Goal: Transaction & Acquisition: Book appointment/travel/reservation

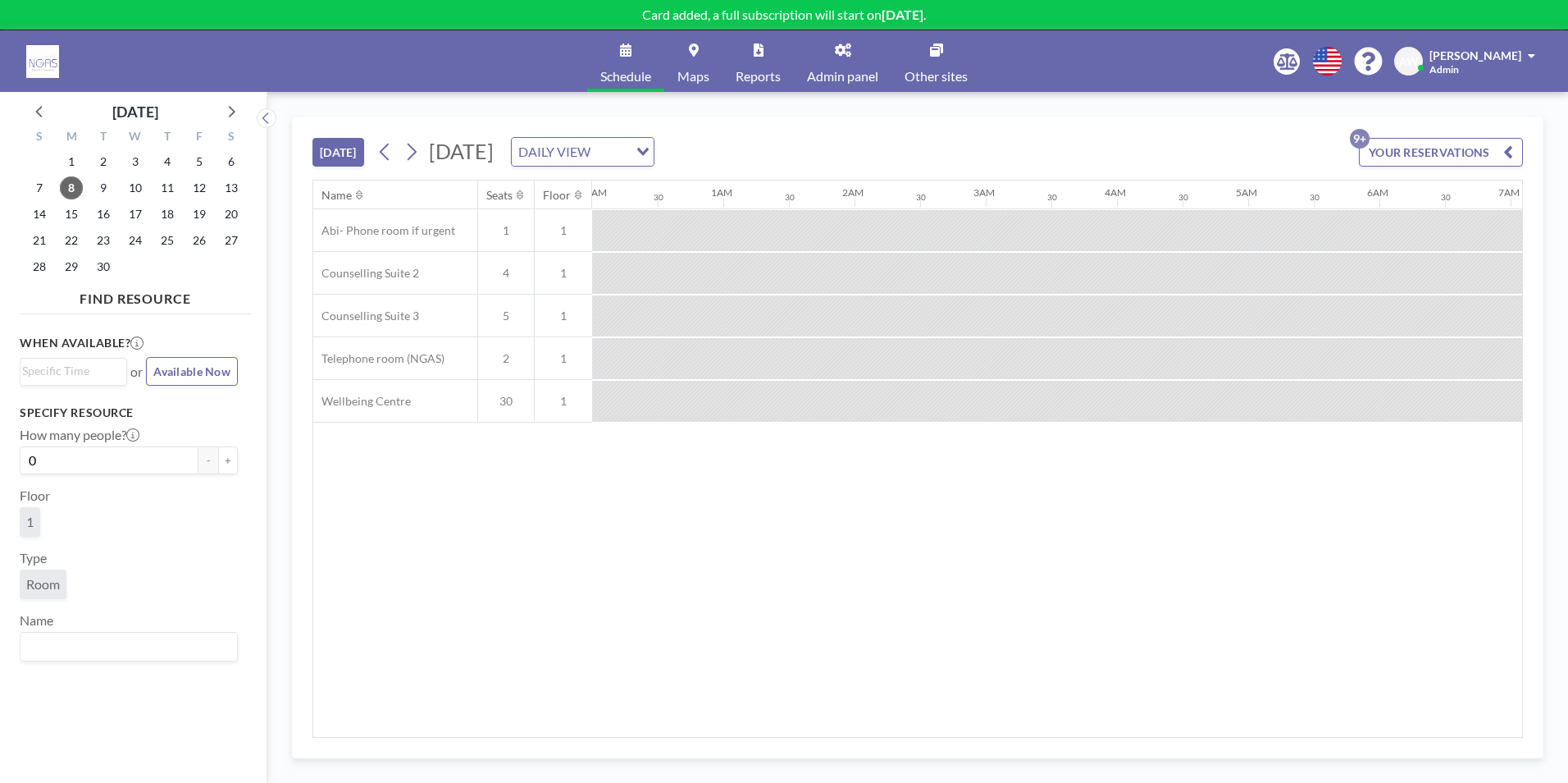
scroll to position [0, 1968]
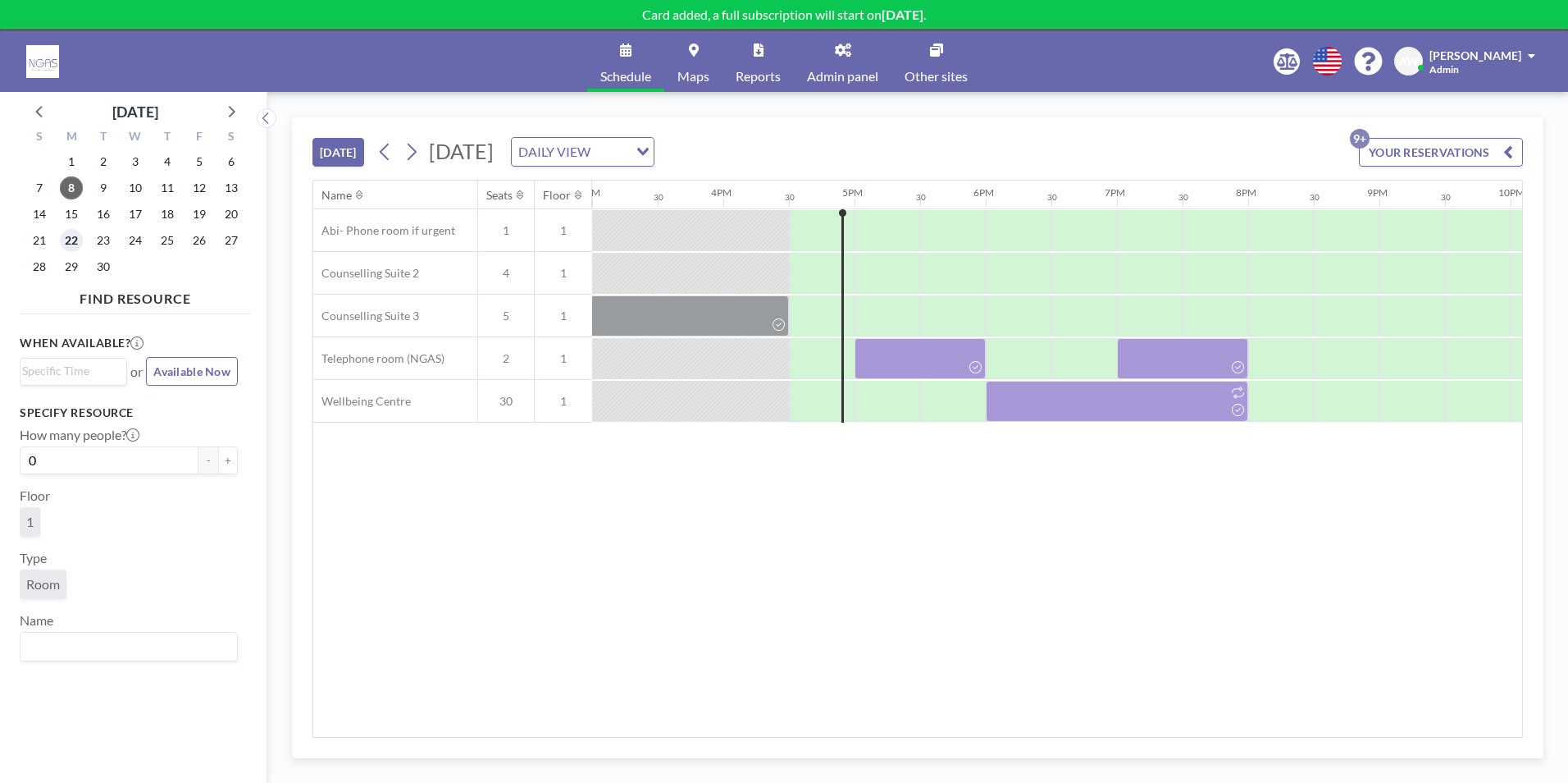
click at [72, 237] on span "22" at bounding box center [70, 240] width 23 height 23
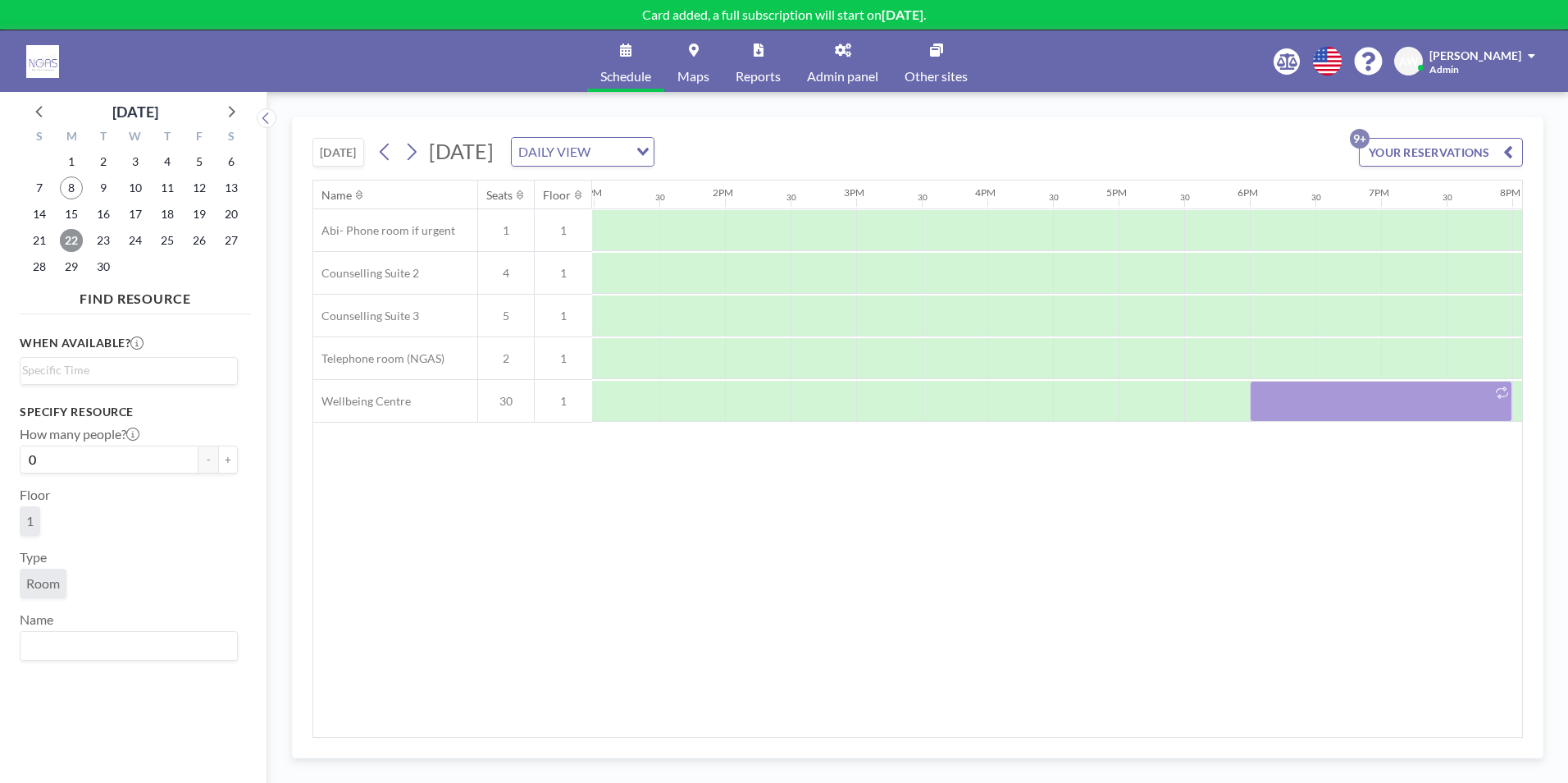
scroll to position [0, 1708]
click at [826, 302] on div at bounding box center [820, 316] width 65 height 41
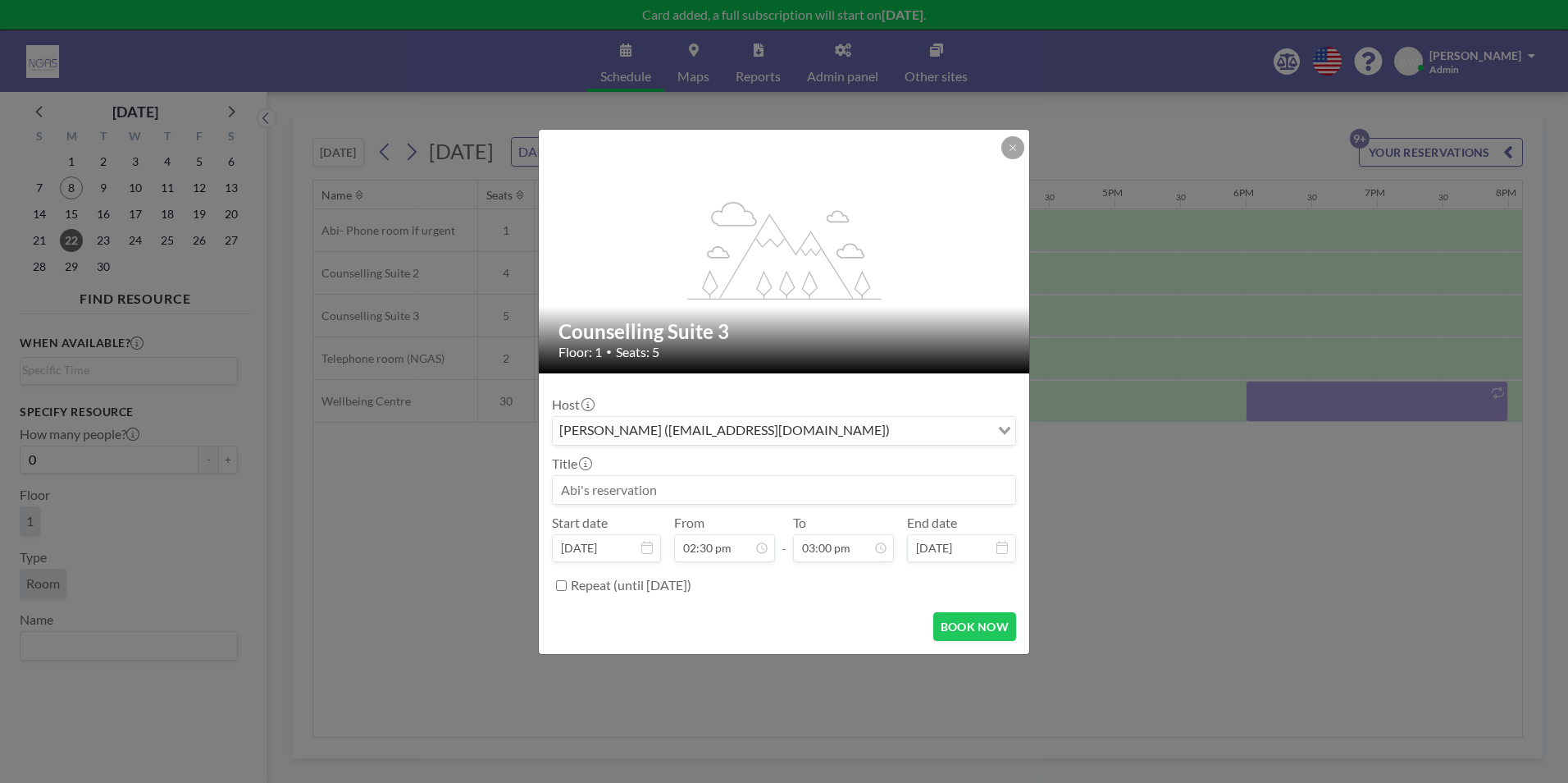
click at [698, 498] on input at bounding box center [784, 489] width 462 height 28
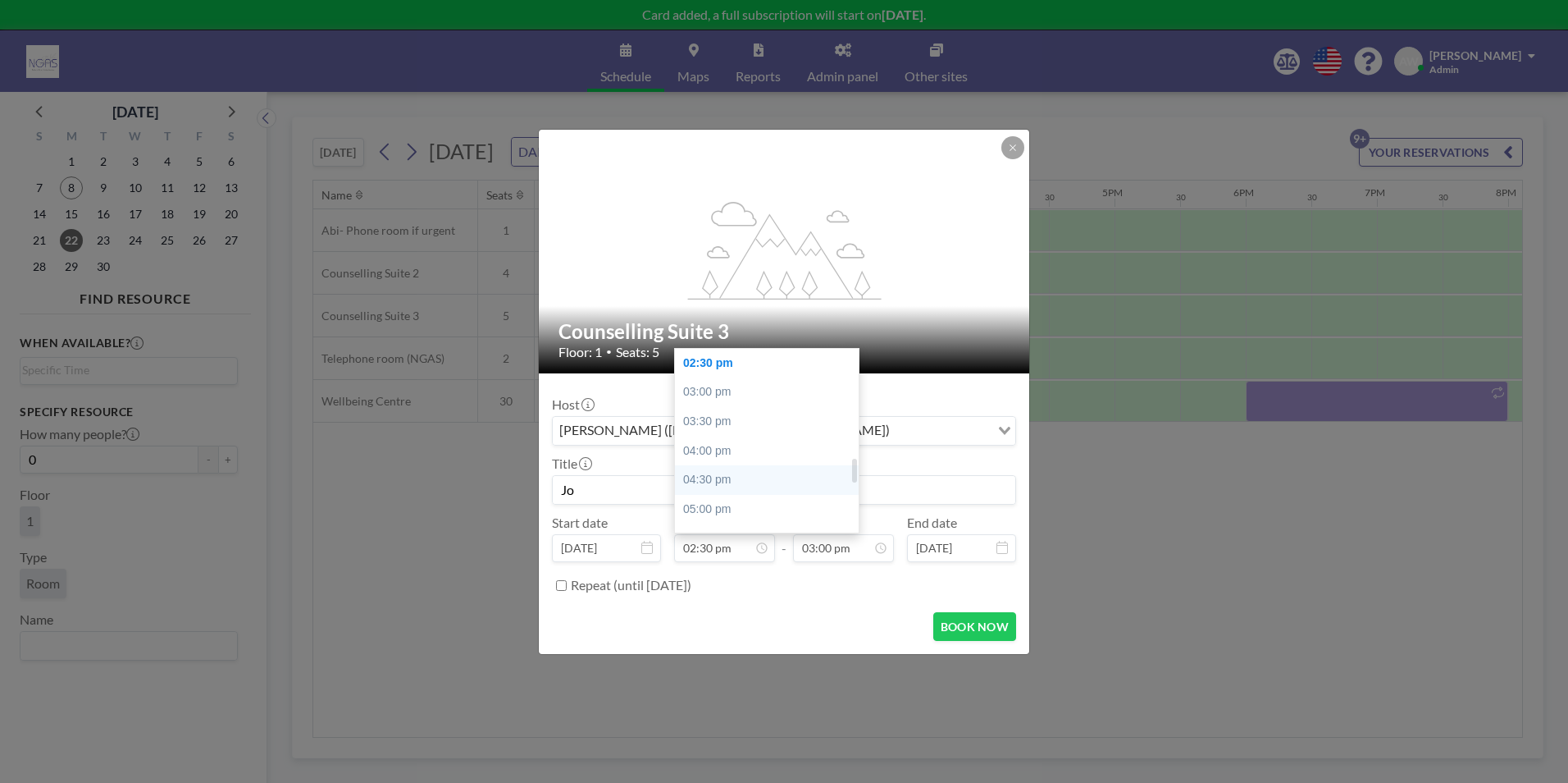
type input "Jo"
click at [730, 475] on div "04:30 pm" at bounding box center [771, 479] width 192 height 29
type input "04:30 pm"
type input "05:00 pm"
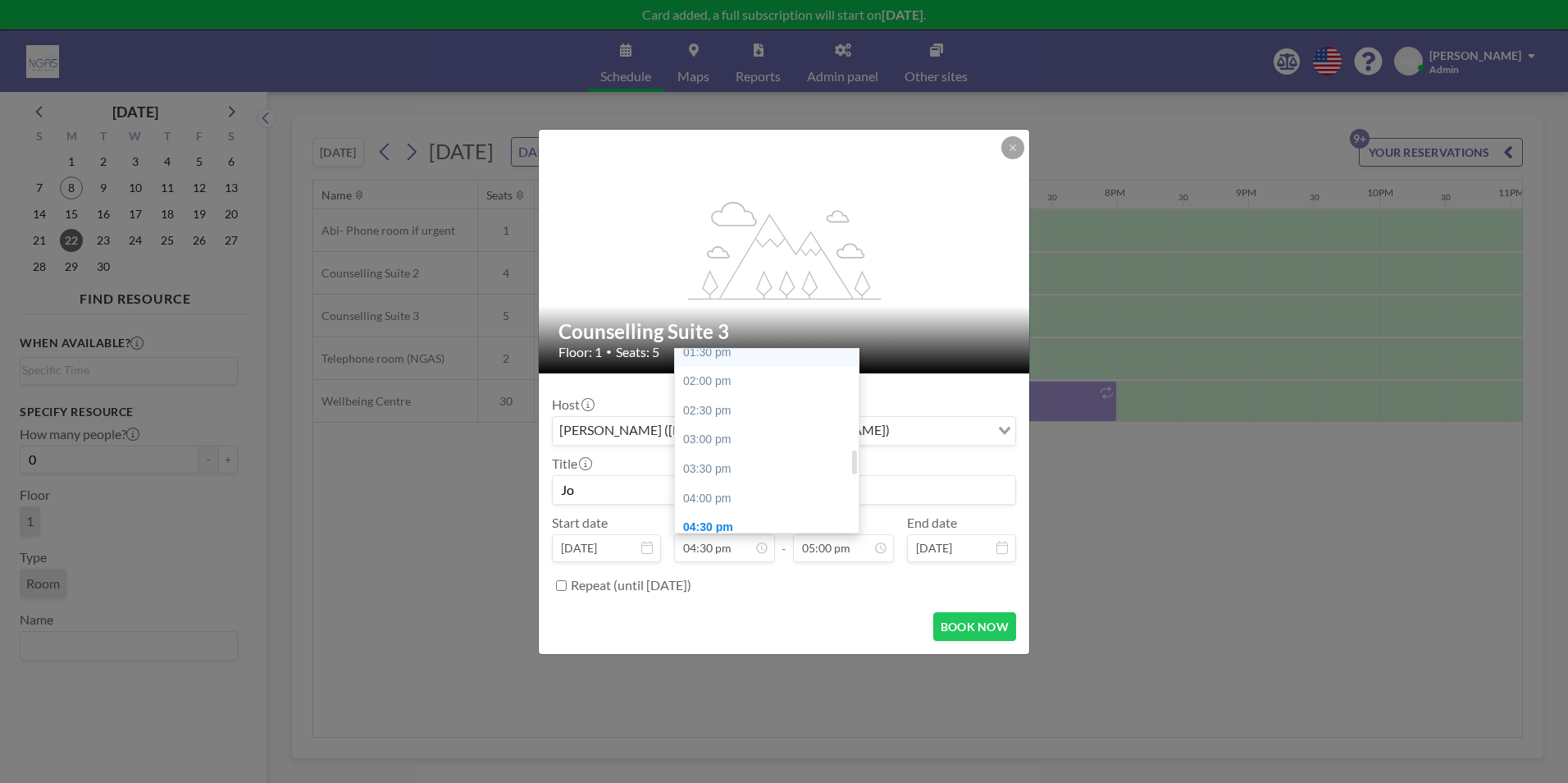
scroll to position [800, 0]
click at [721, 409] on div "02:30 pm" at bounding box center [771, 410] width 192 height 29
type input "02:30 pm"
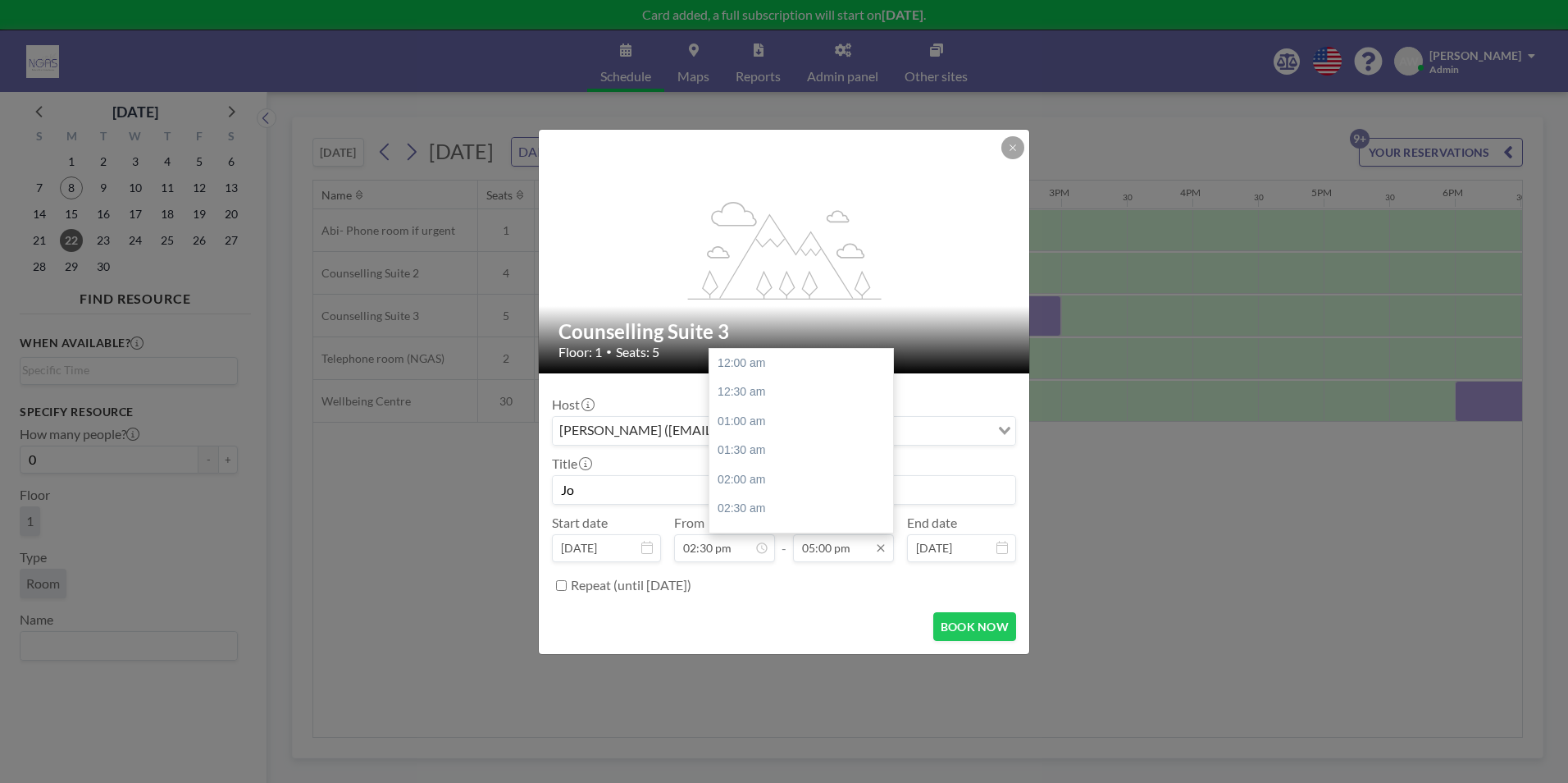
scroll to position [993, 0]
click at [810, 551] on input "05:00 pm" at bounding box center [843, 547] width 101 height 28
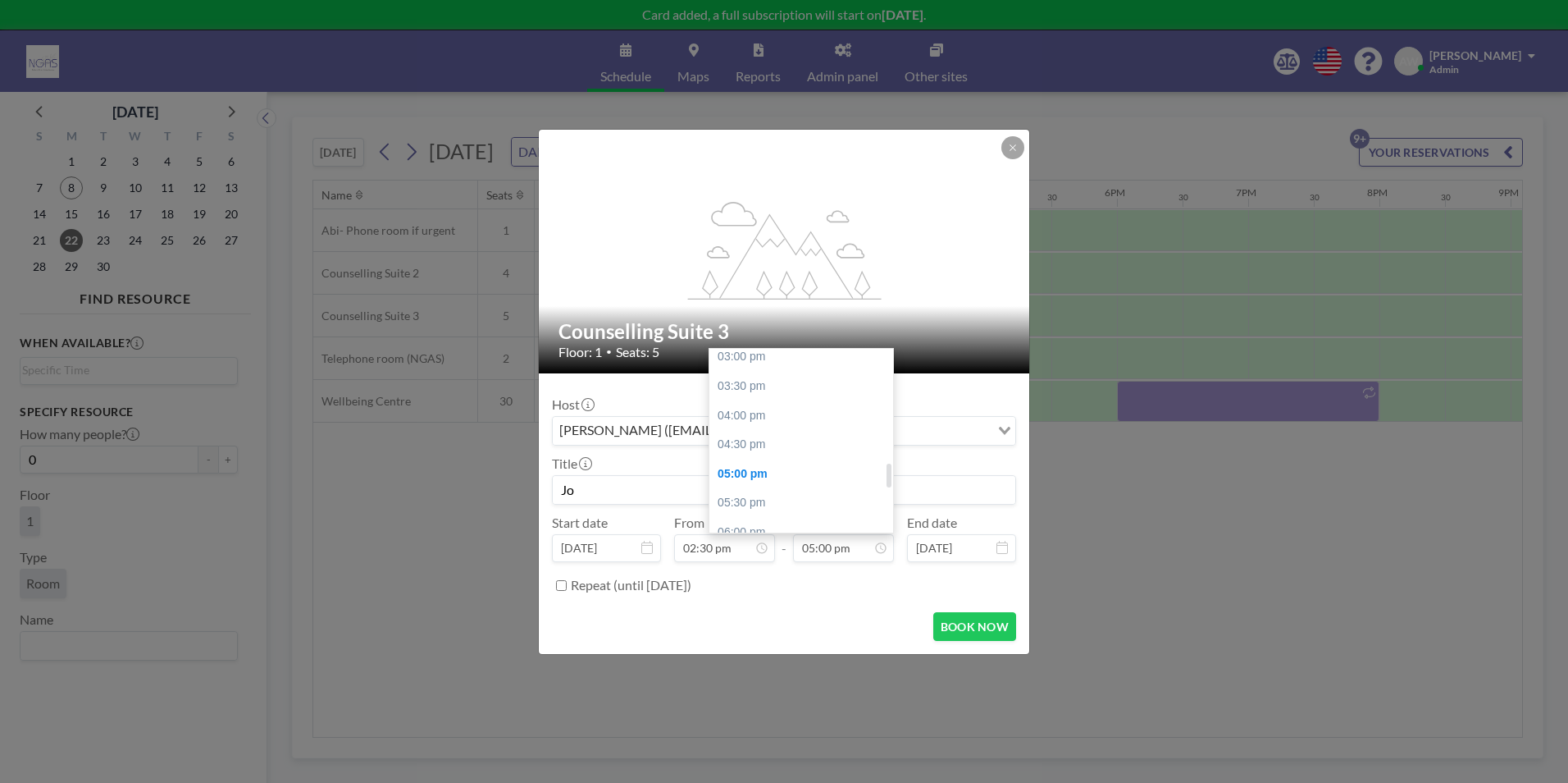
scroll to position [911, 0]
click at [790, 420] on div "04:30 pm" at bounding box center [805, 415] width 192 height 29
type input "04:30 pm"
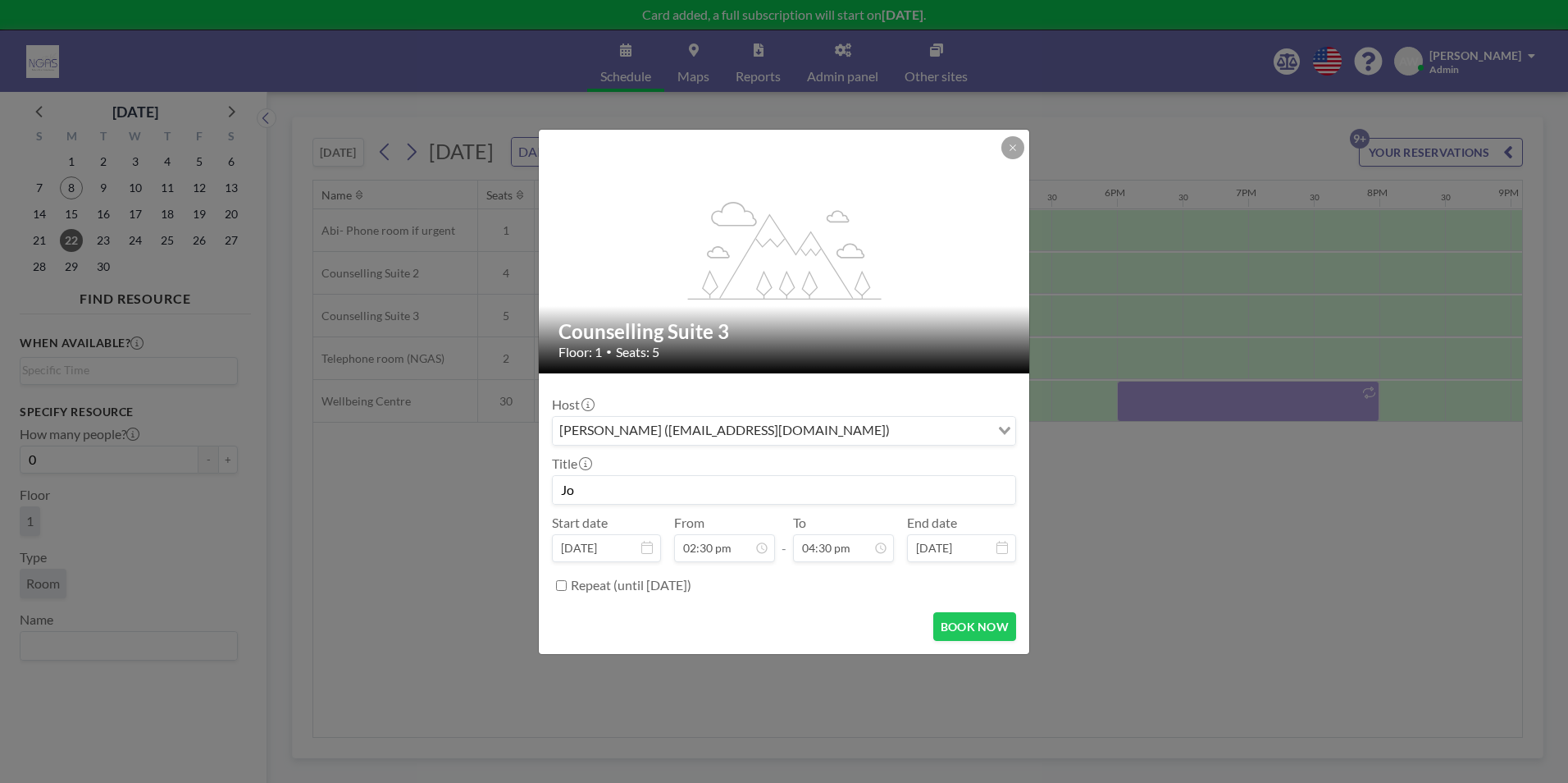
click at [686, 483] on input "Jo" at bounding box center [784, 489] width 462 height 28
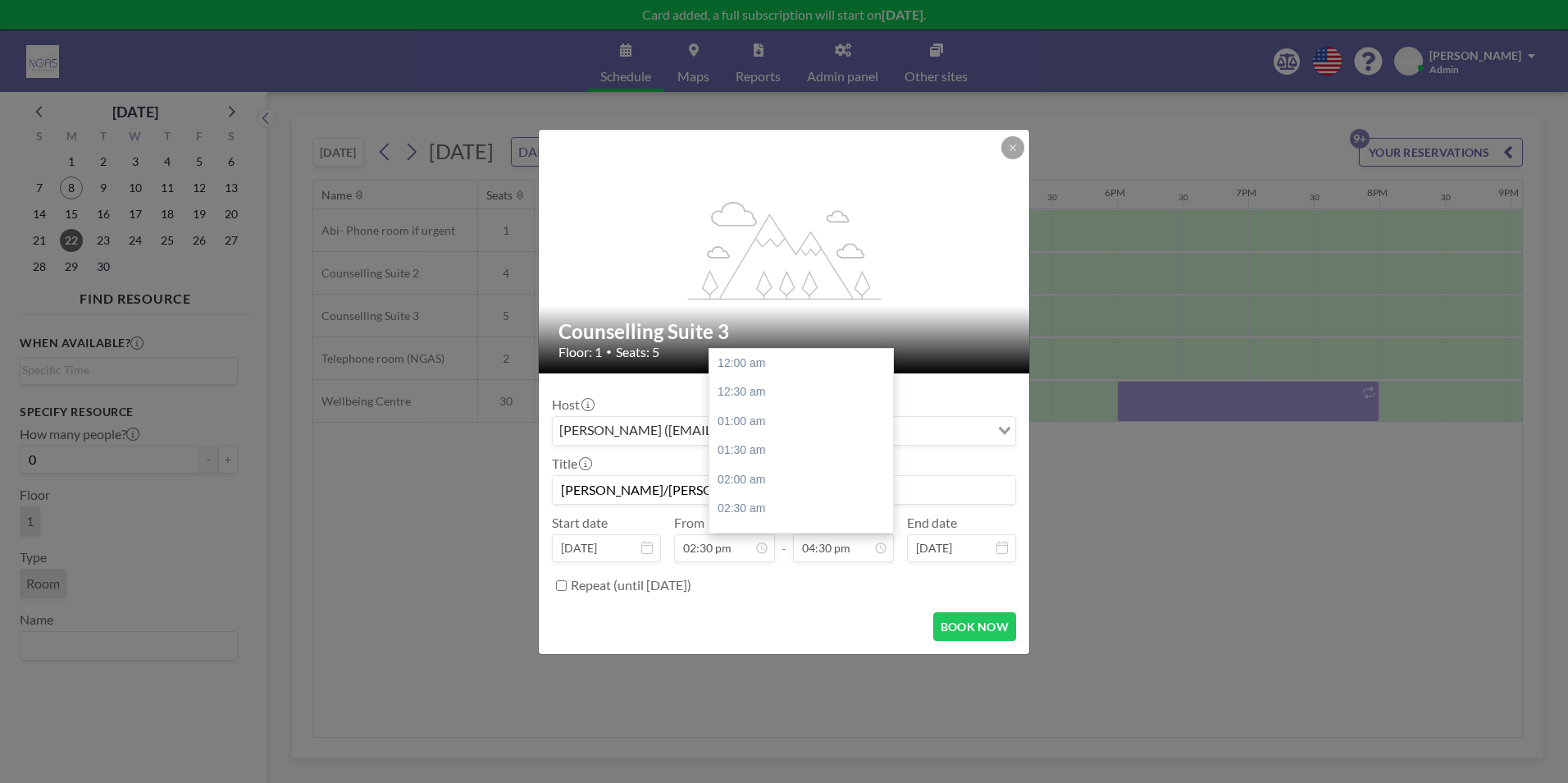
scroll to position [964, 0]
type input "[PERSON_NAME]/[PERSON_NAME]- f2f- 1:1"
click at [809, 594] on div "Repeat (until [DATE])" at bounding box center [793, 585] width 445 height 27
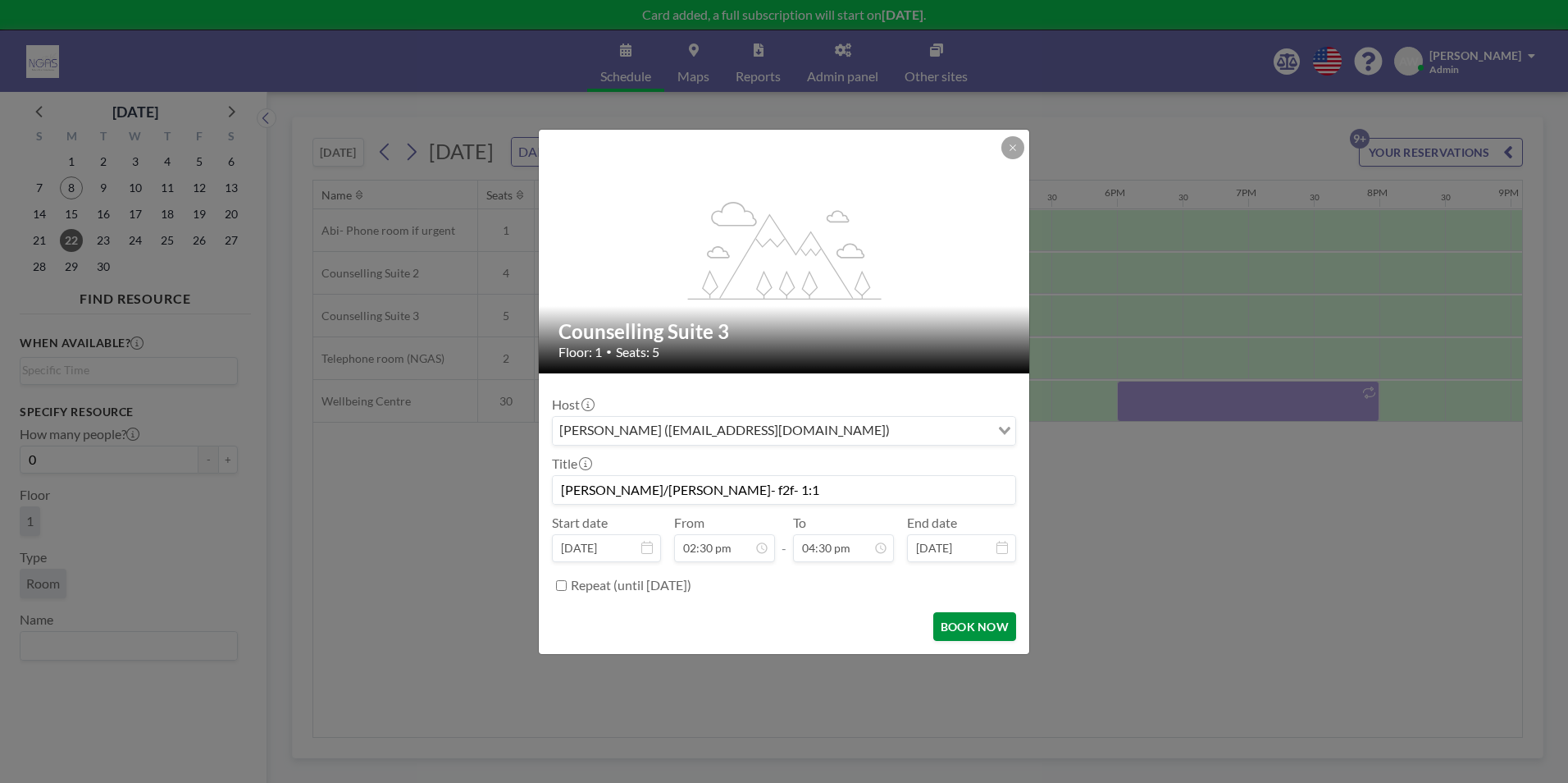
click at [970, 629] on button "BOOK NOW" at bounding box center [975, 626] width 83 height 29
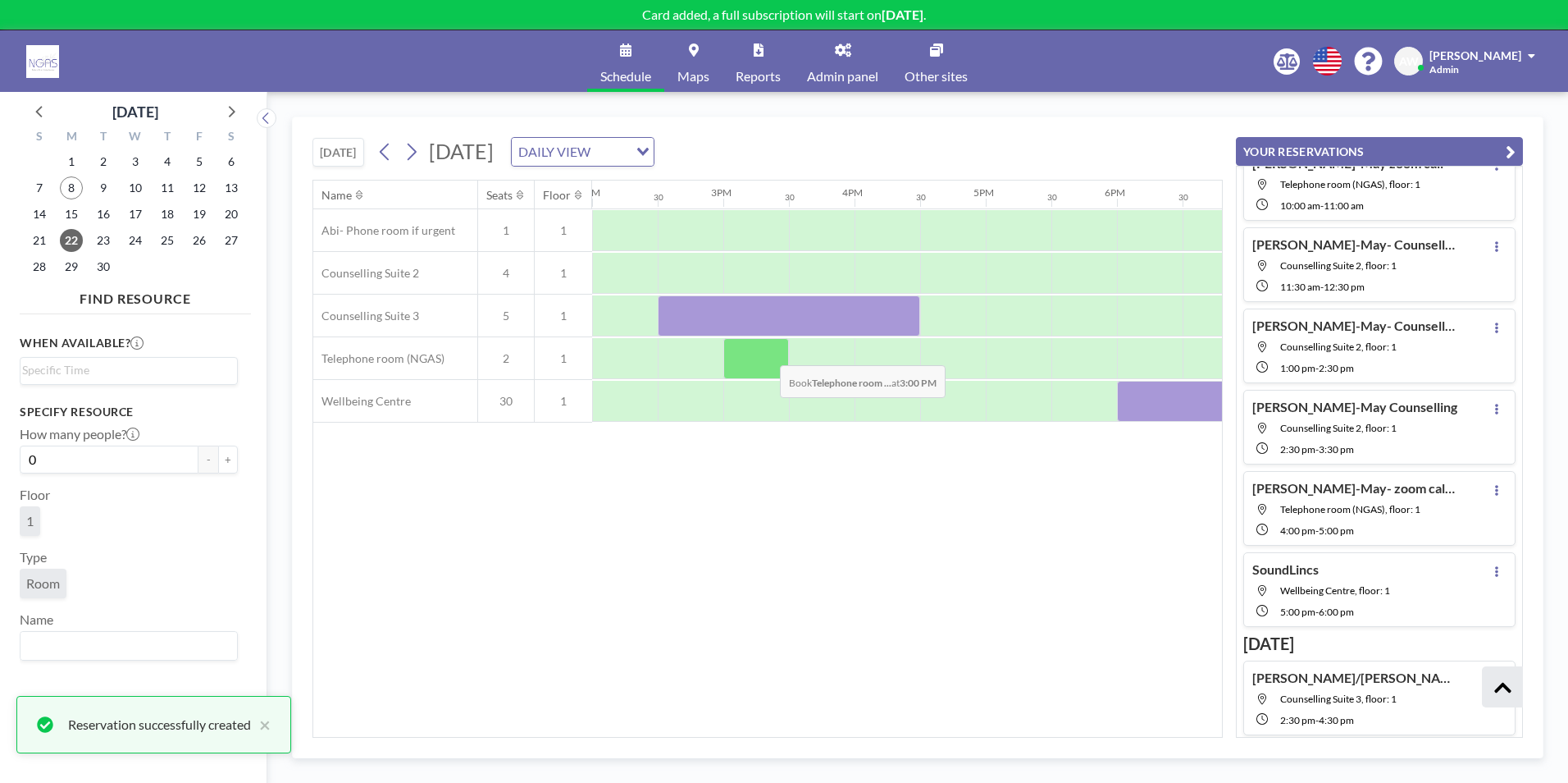
scroll to position [423, 0]
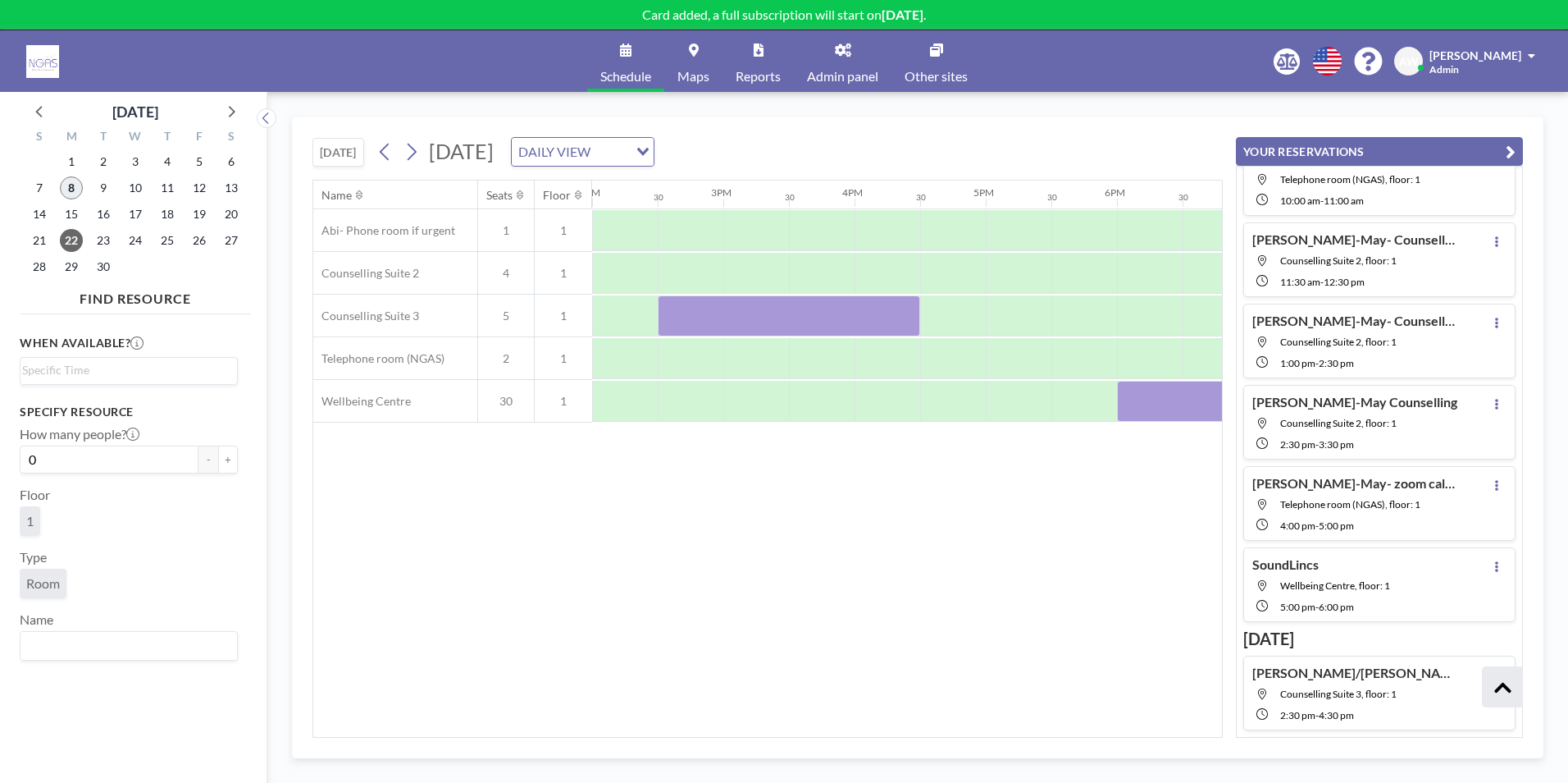
click at [65, 196] on span "8" at bounding box center [70, 187] width 23 height 23
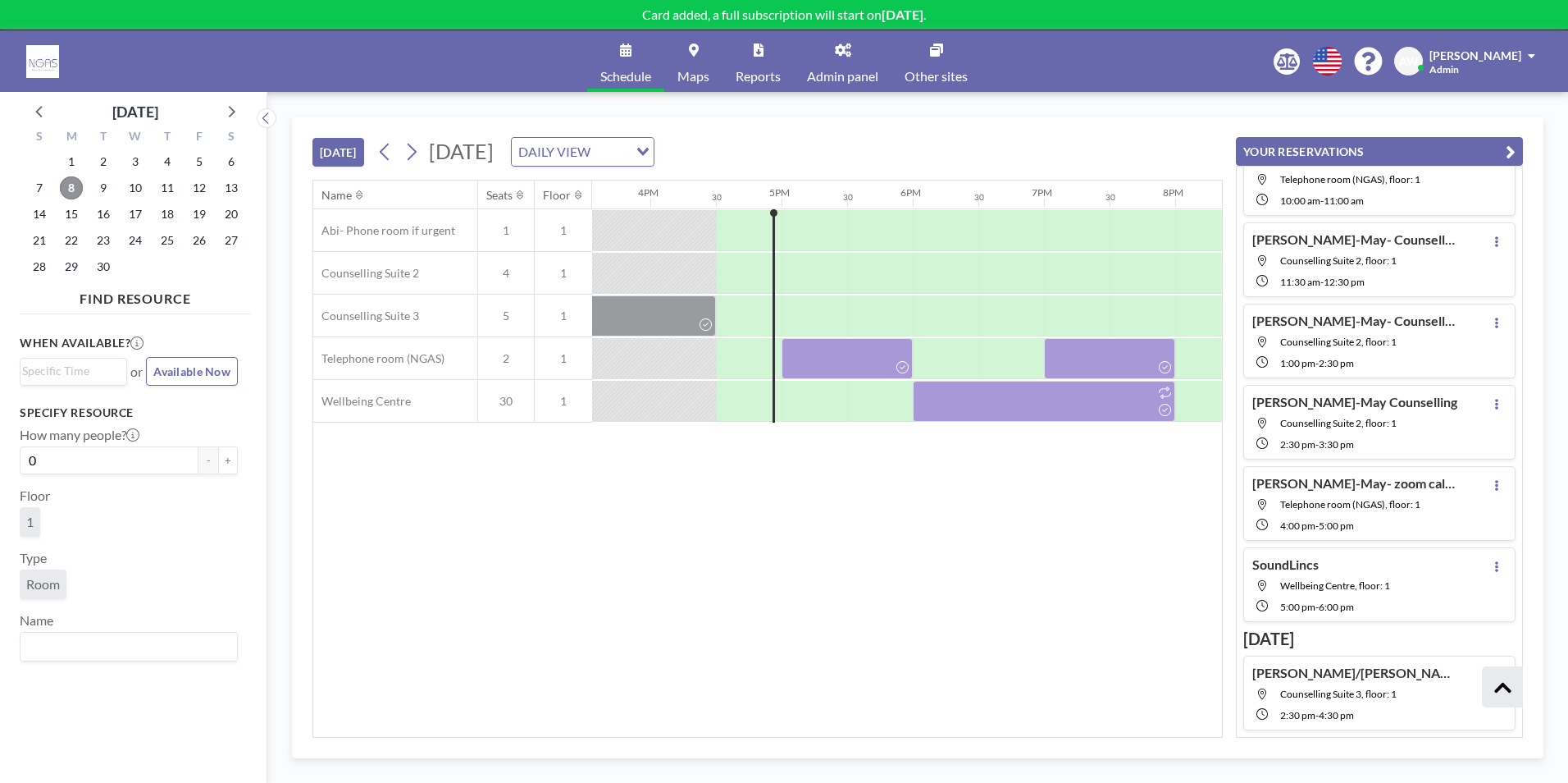
scroll to position [0, 2100]
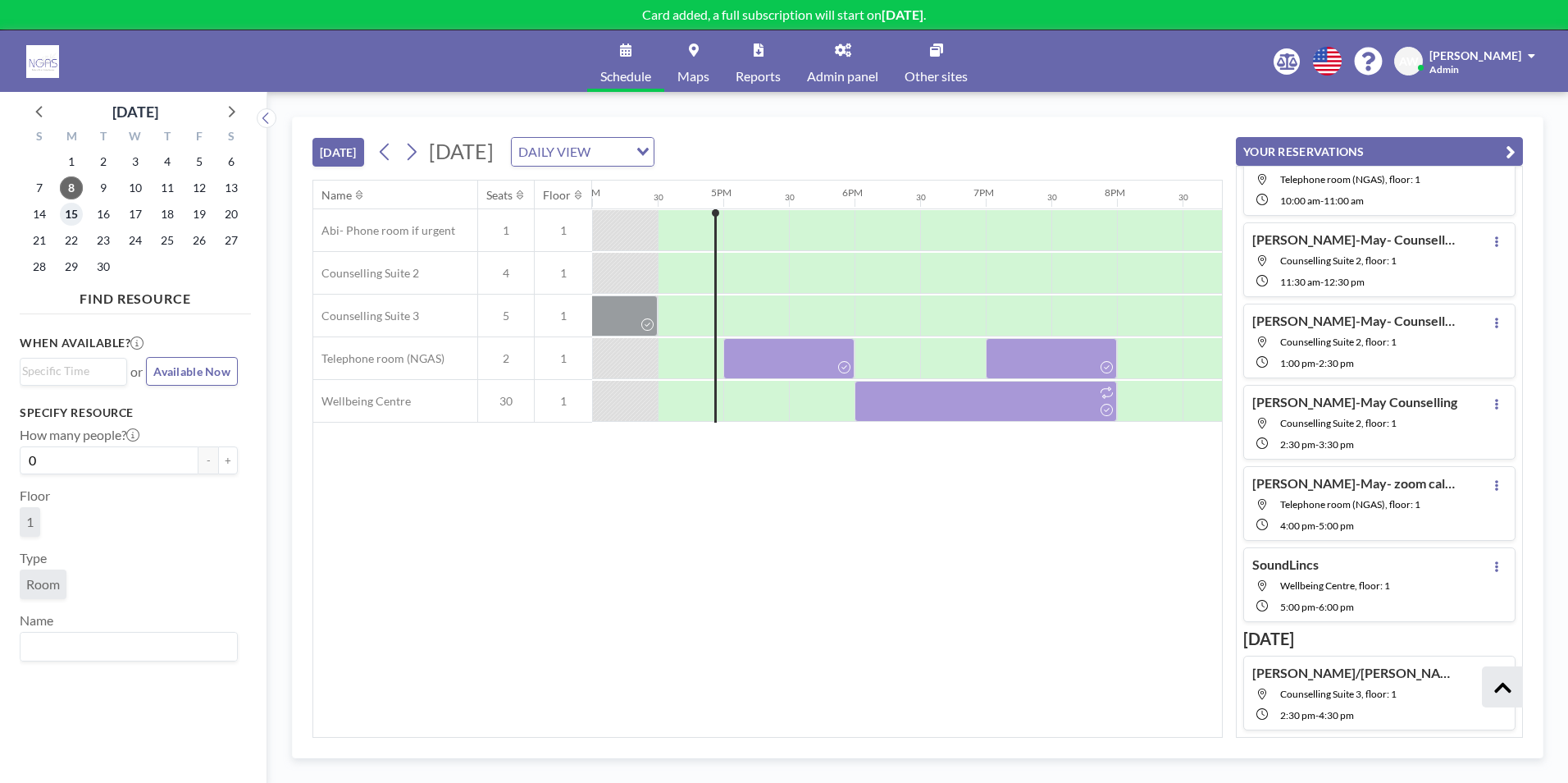
click at [61, 218] on span "15" at bounding box center [70, 213] width 23 height 23
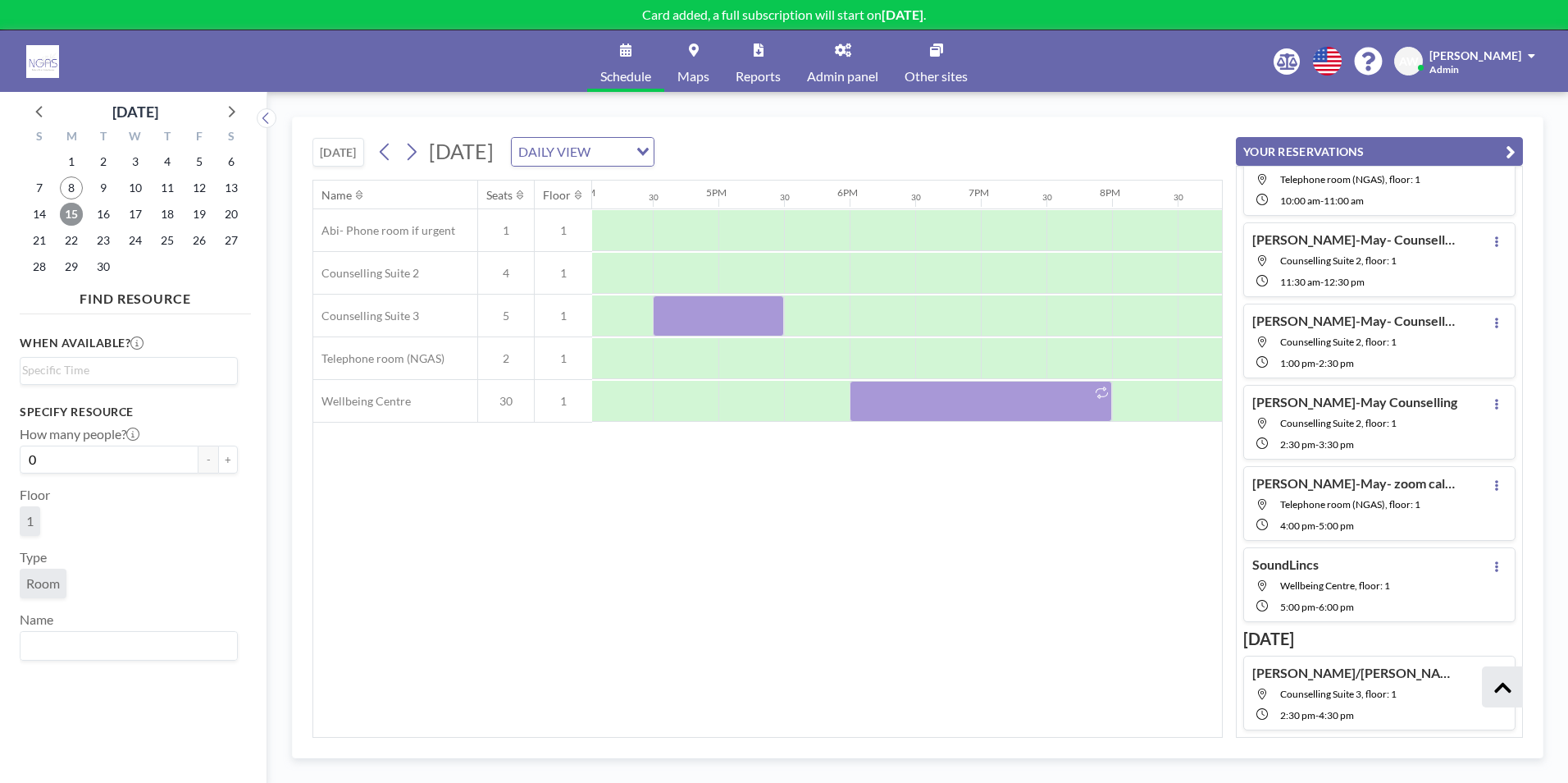
scroll to position [0, 2108]
click at [1008, 363] on div at bounding box center [1010, 358] width 65 height 41
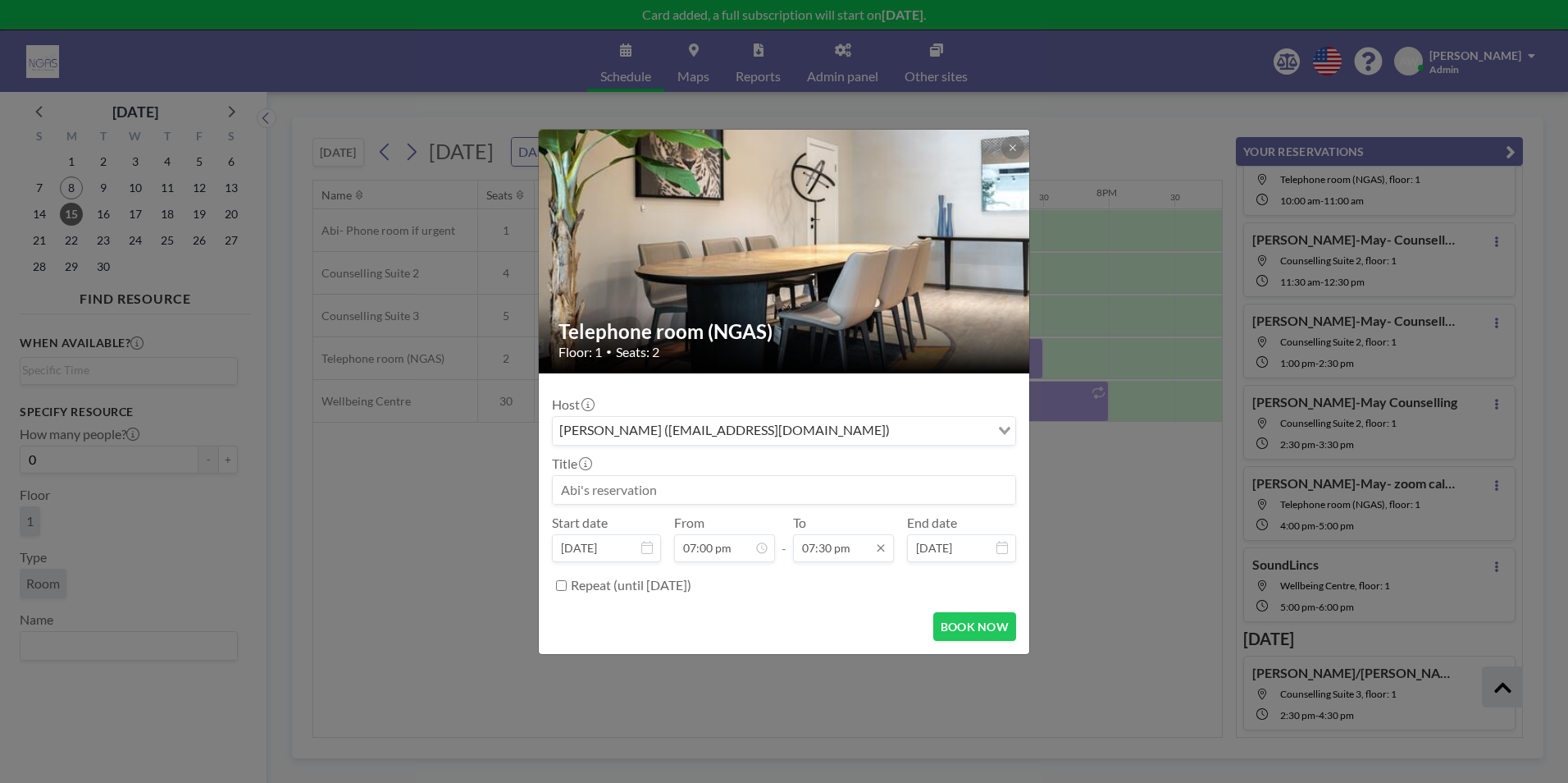
scroll to position [1139, 0]
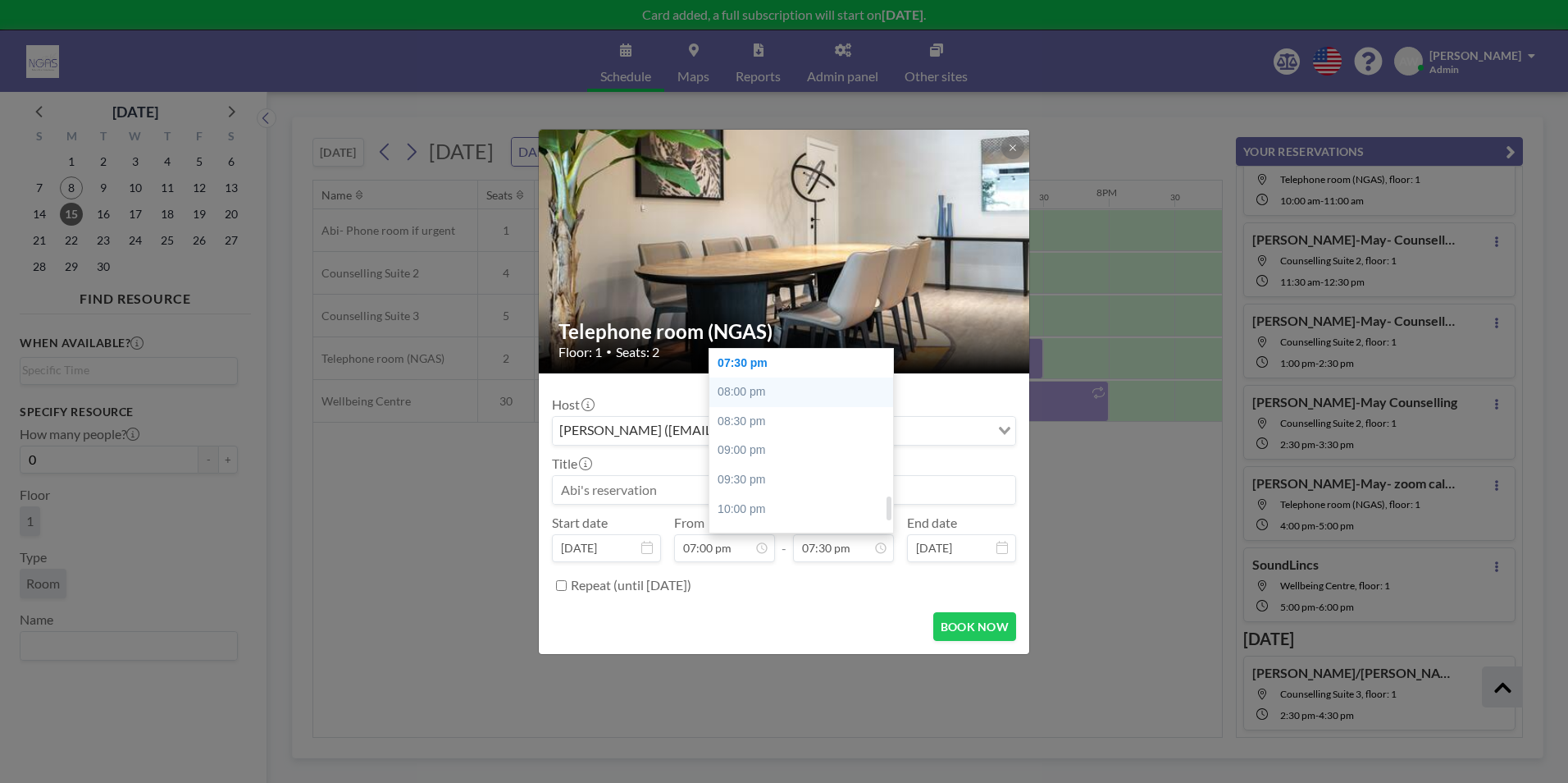
click at [791, 384] on div "08:00 pm" at bounding box center [805, 392] width 192 height 29
type input "08:00 pm"
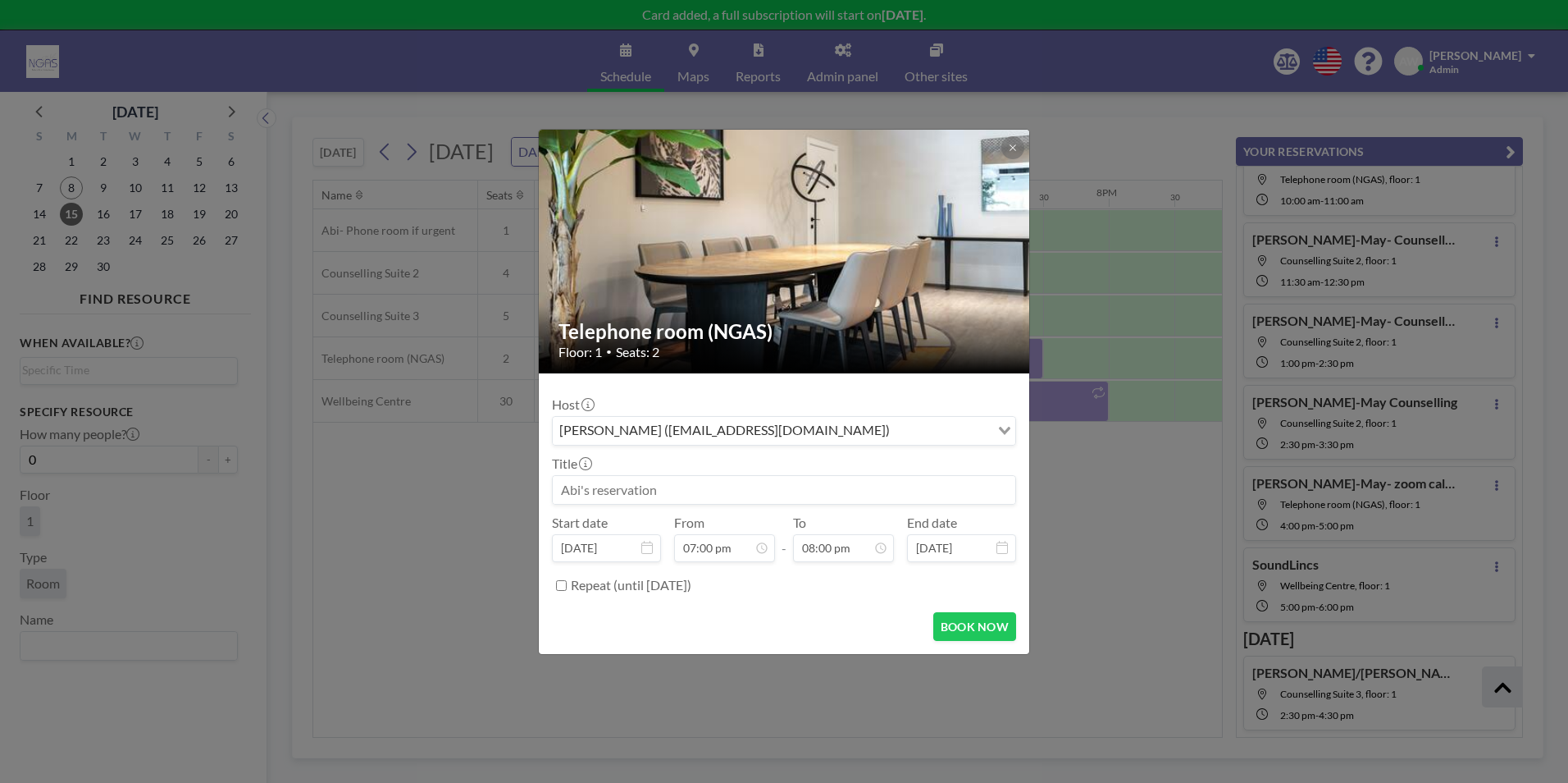
click at [752, 493] on input at bounding box center [784, 489] width 462 height 28
type input "[PERSON_NAME]- over the phone"
click at [974, 635] on button "BOOK NOW" at bounding box center [975, 626] width 83 height 29
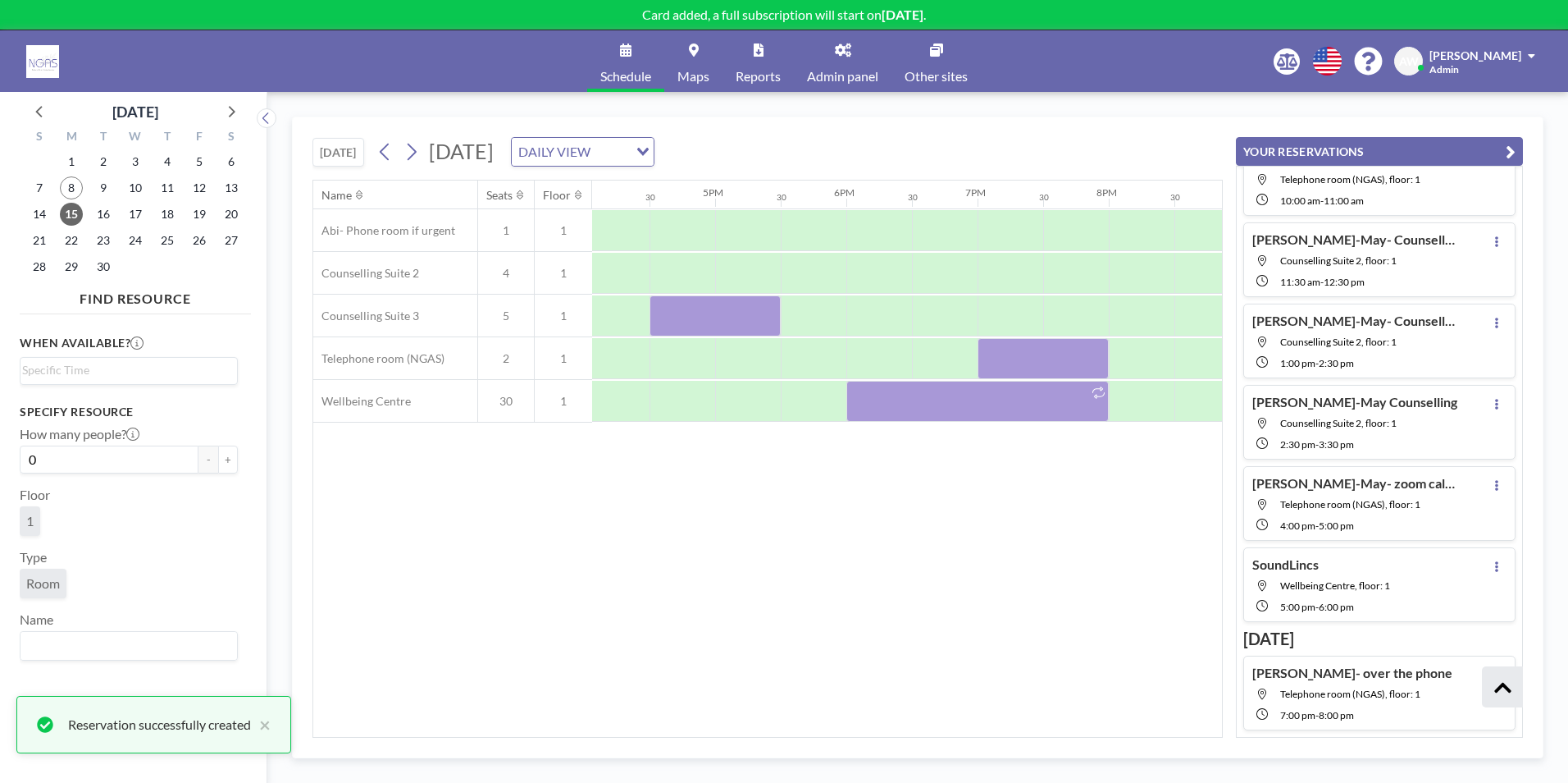
scroll to position [0, 2003]
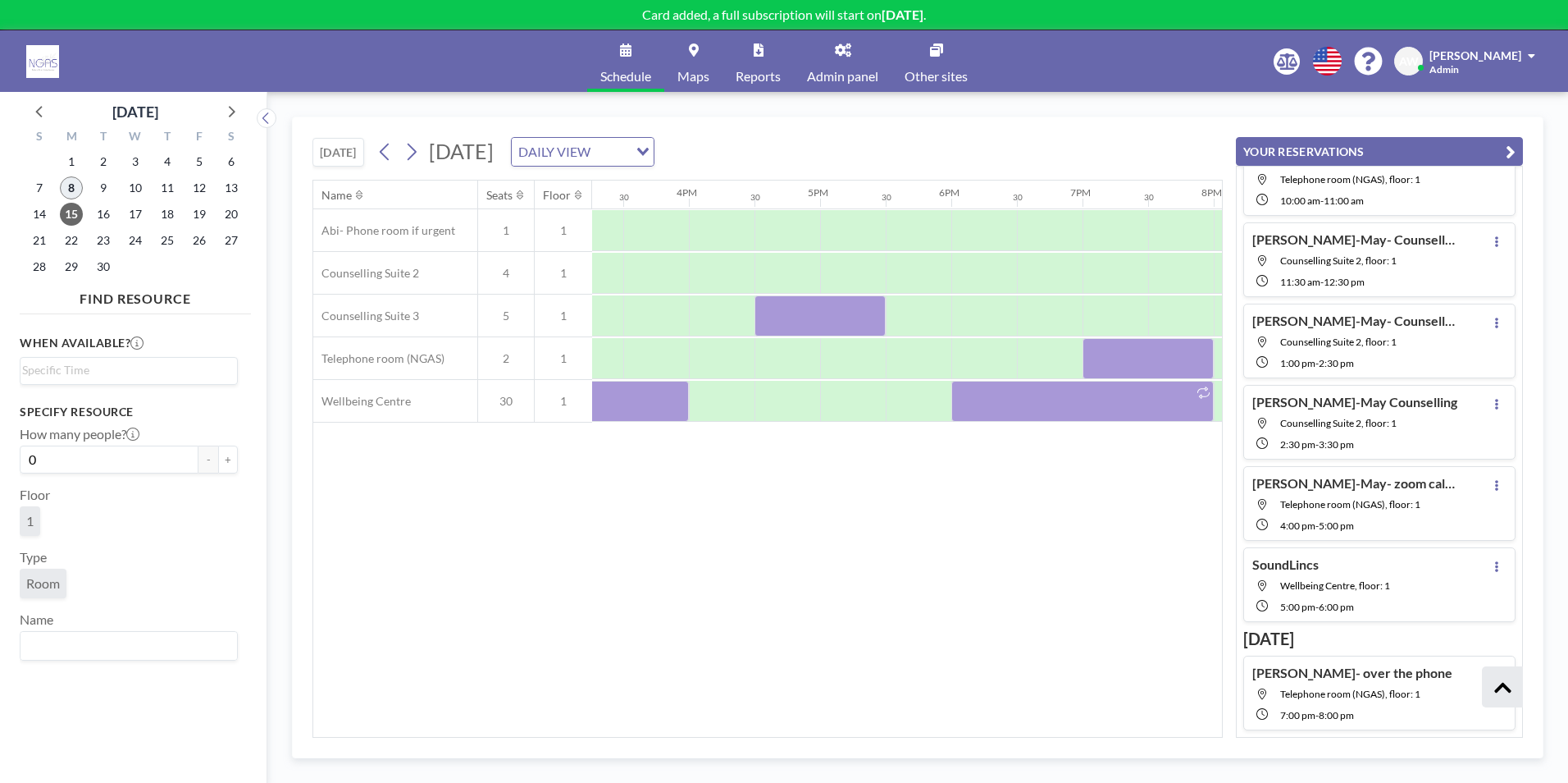
click at [72, 180] on span "8" at bounding box center [70, 187] width 23 height 23
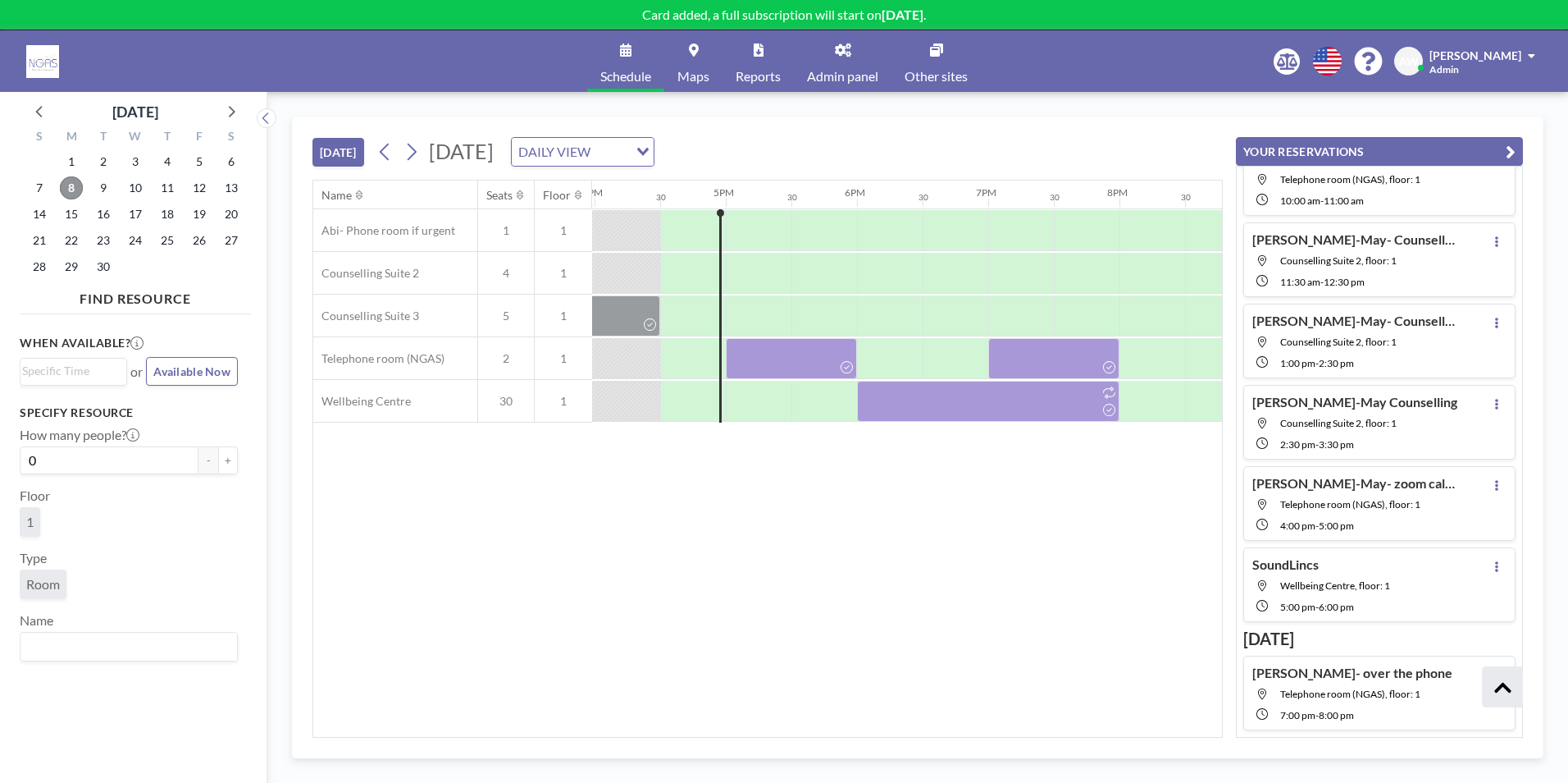
scroll to position [0, 2100]
